Goal: Task Accomplishment & Management: Manage account settings

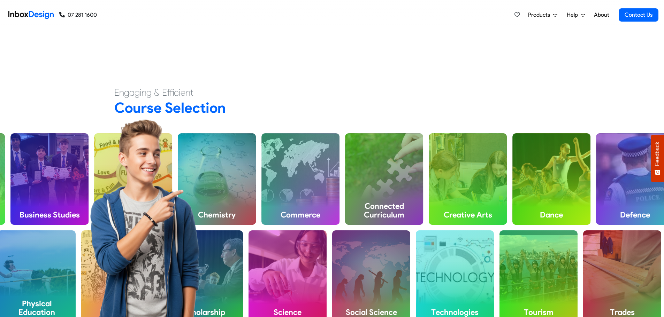
scroll to position [298, 0]
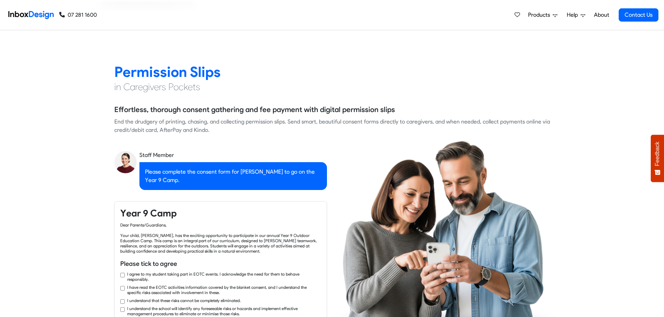
checkbox input "true"
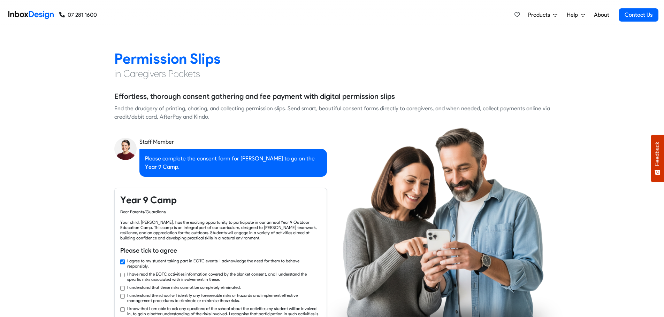
checkbox input "true"
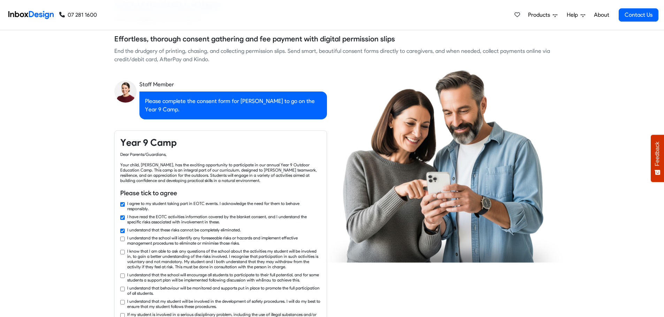
checkbox input "true"
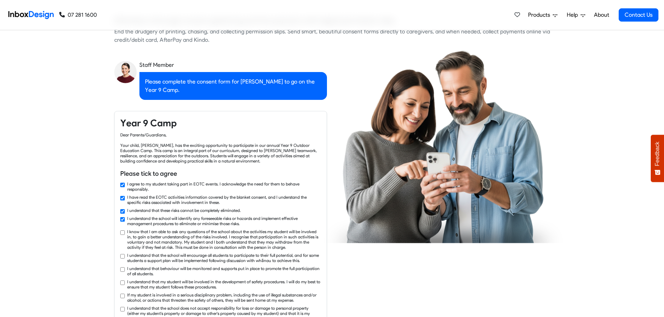
checkbox input "true"
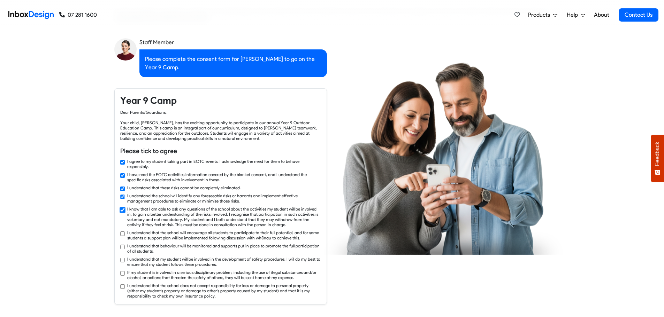
checkbox input "true"
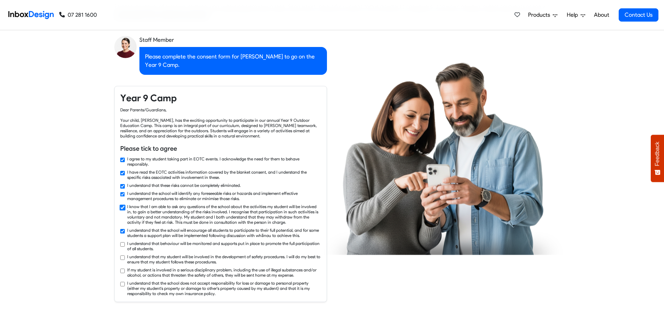
checkbox input "true"
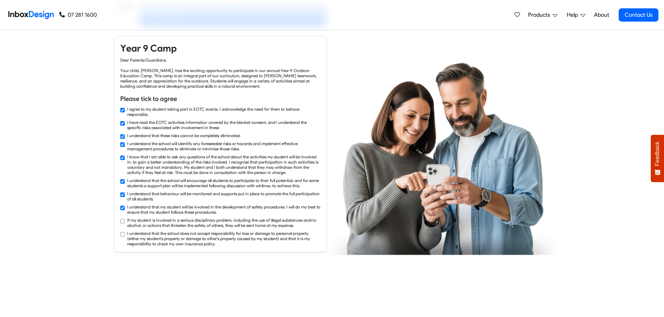
checkbox input "true"
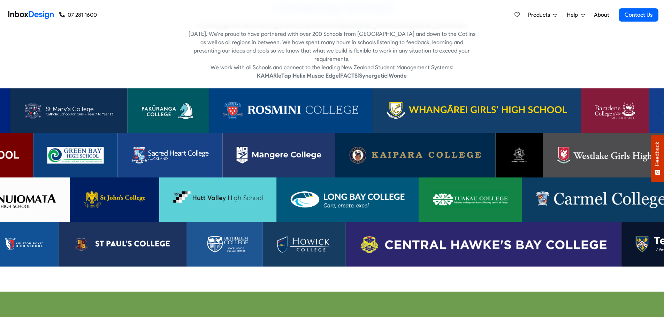
scroll to position [1460, 0]
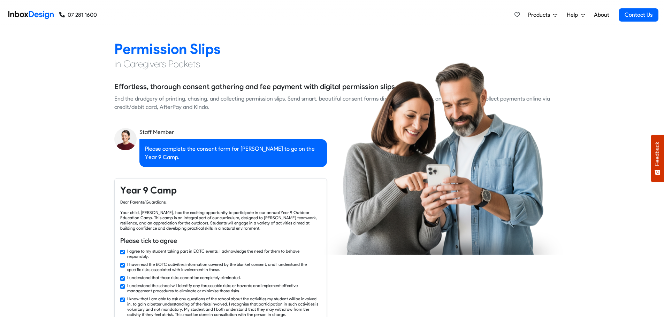
checkbox input "false"
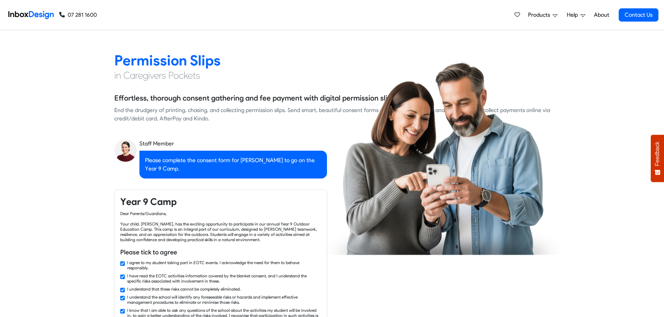
checkbox input "false"
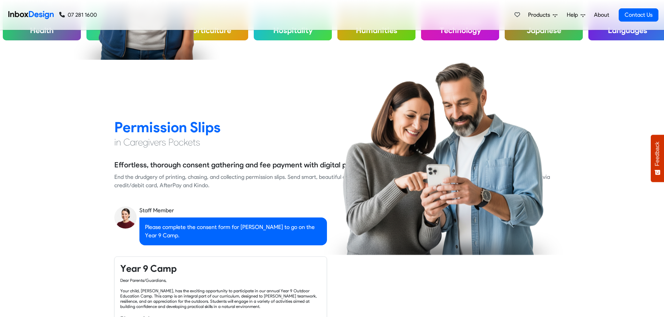
checkbox input "false"
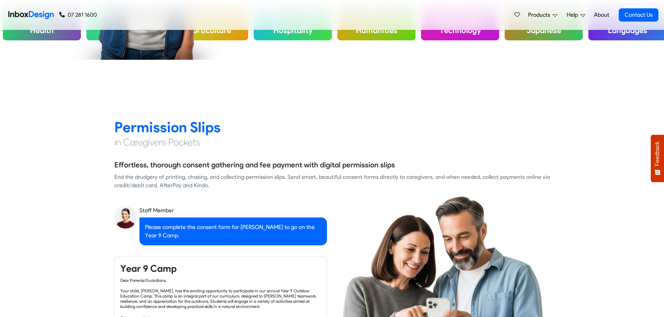
checkbox input "false"
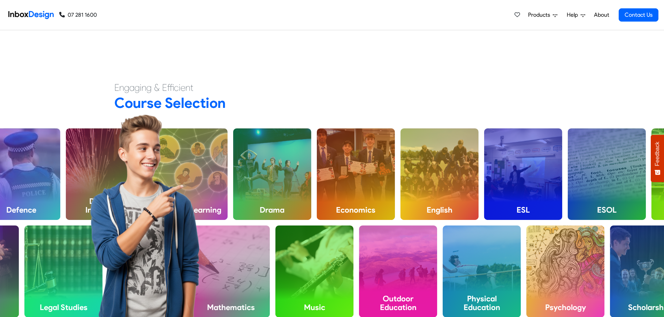
checkbox input "false"
